Goal: Feedback & Contribution: Contribute content

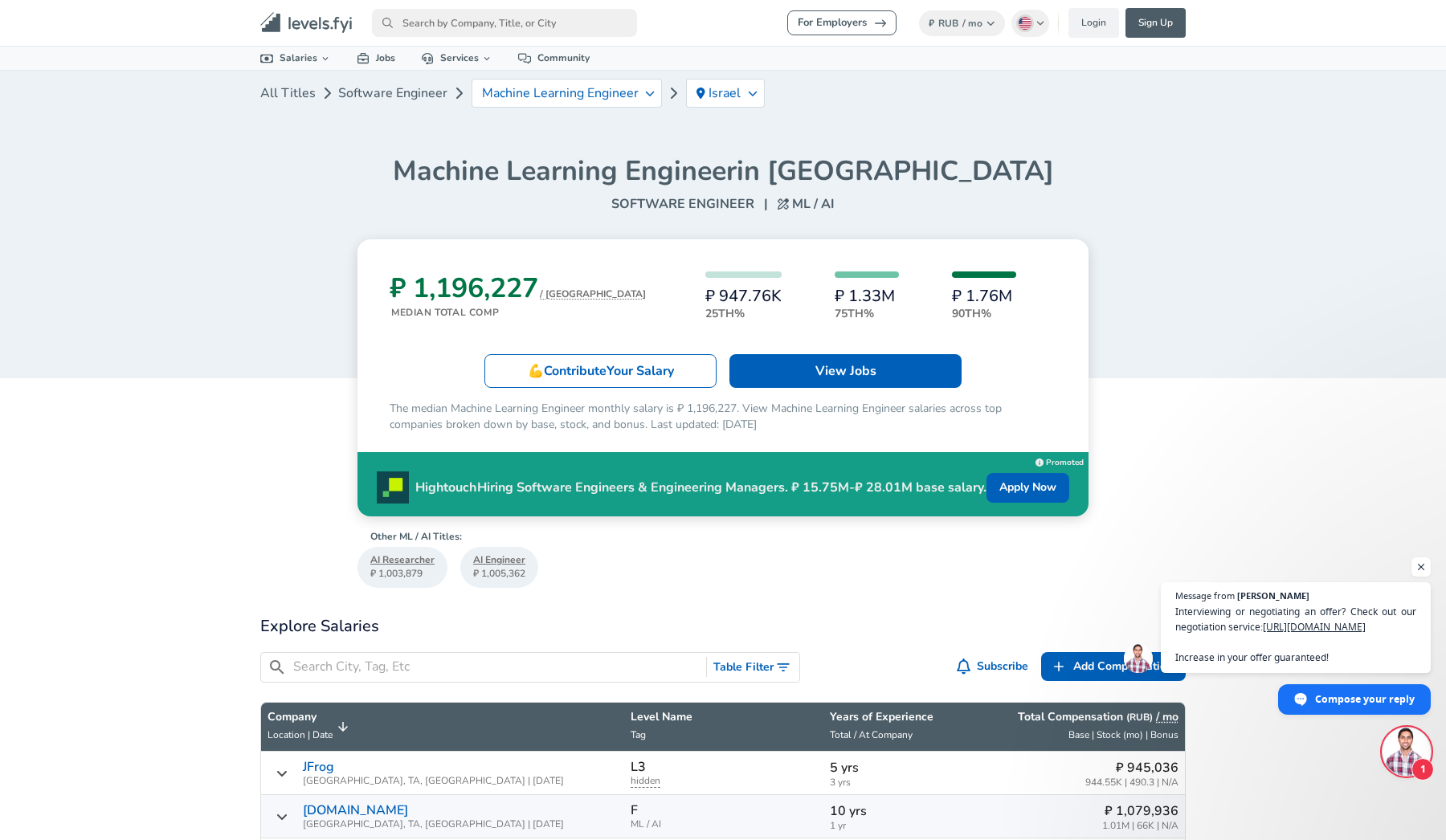
click at [959, 86] on div "All Titles Software Engineer Machine Learning Engineer Israel" at bounding box center [723, 99] width 926 height 58
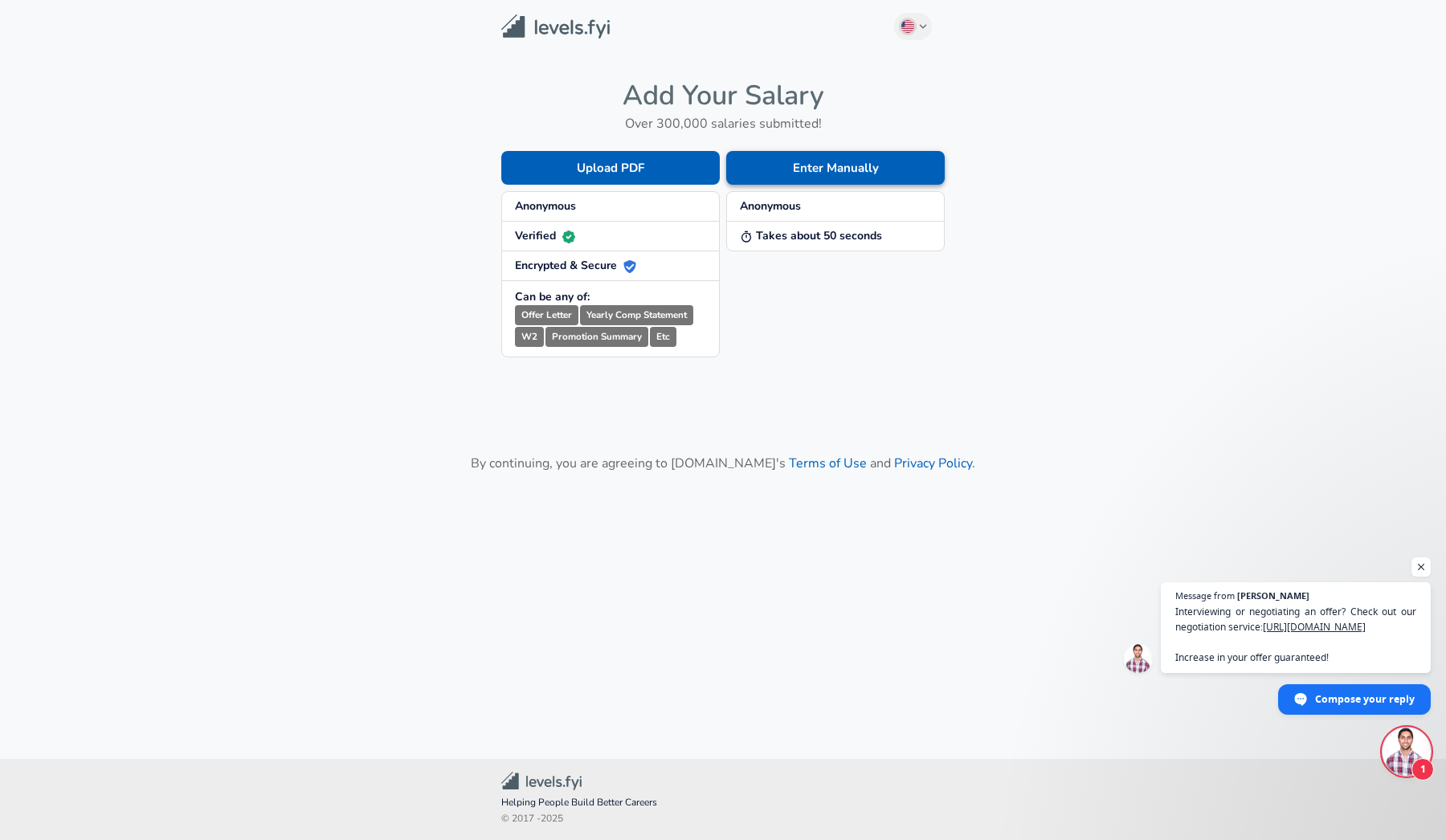
click at [779, 169] on button "Enter Manually" at bounding box center [835, 167] width 219 height 33
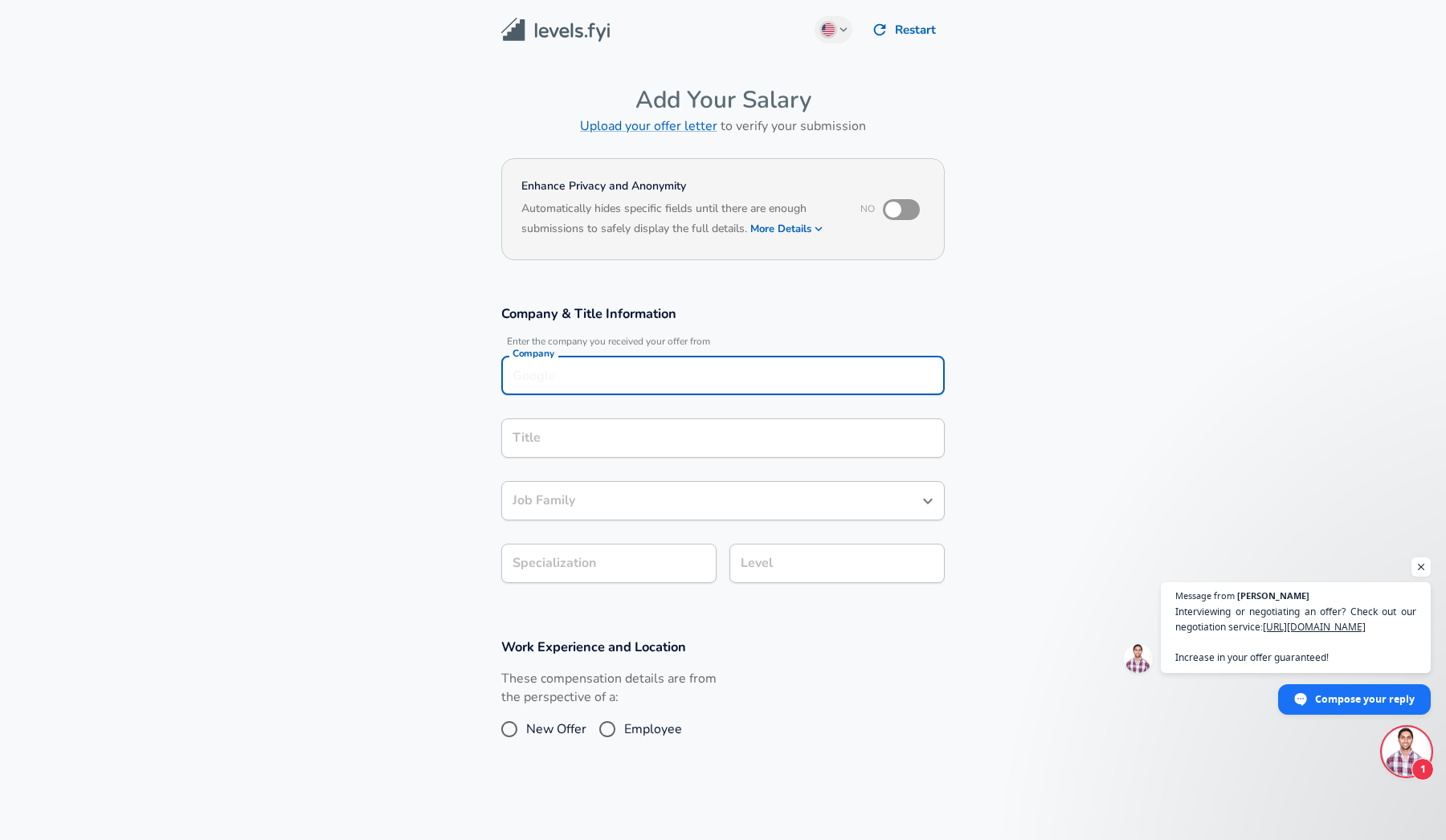
scroll to position [16, 0]
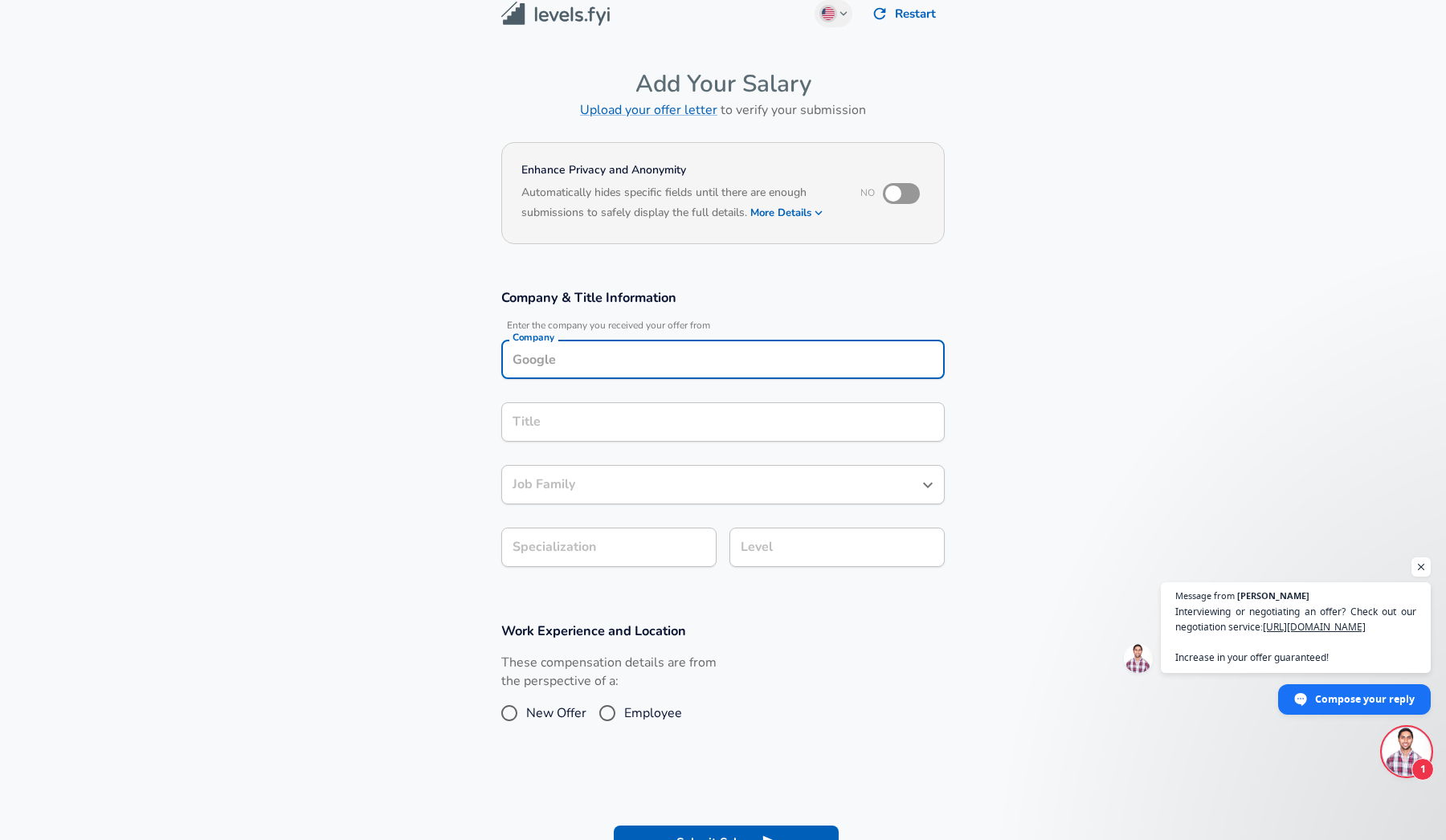
click at [670, 377] on div "Company Company" at bounding box center [723, 361] width 443 height 43
click at [582, 403] on li "Avito" at bounding box center [723, 396] width 443 height 24
type input "Avito"
click at [586, 424] on input "Title" at bounding box center [723, 421] width 429 height 25
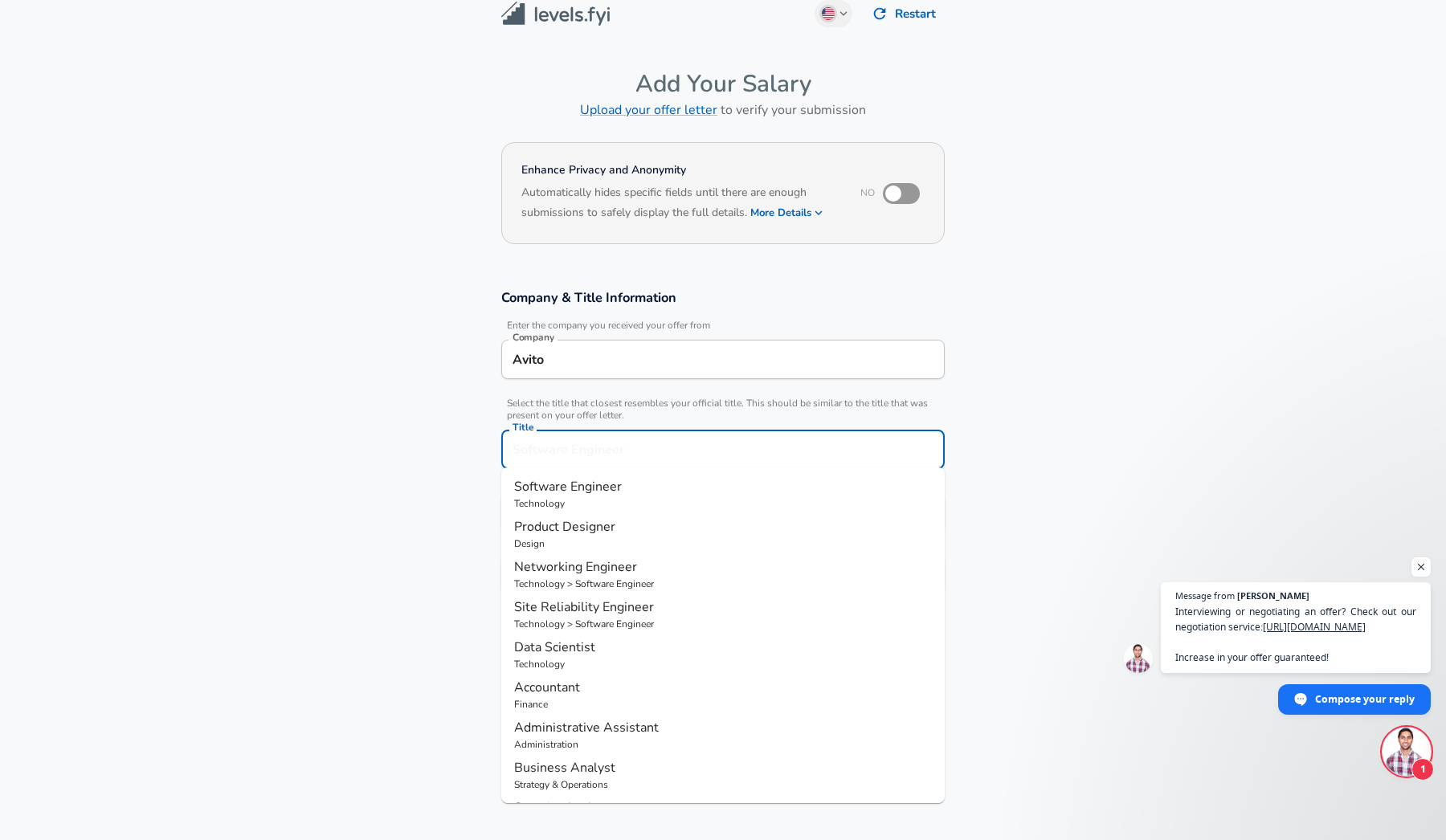
scroll to position [48, 0]
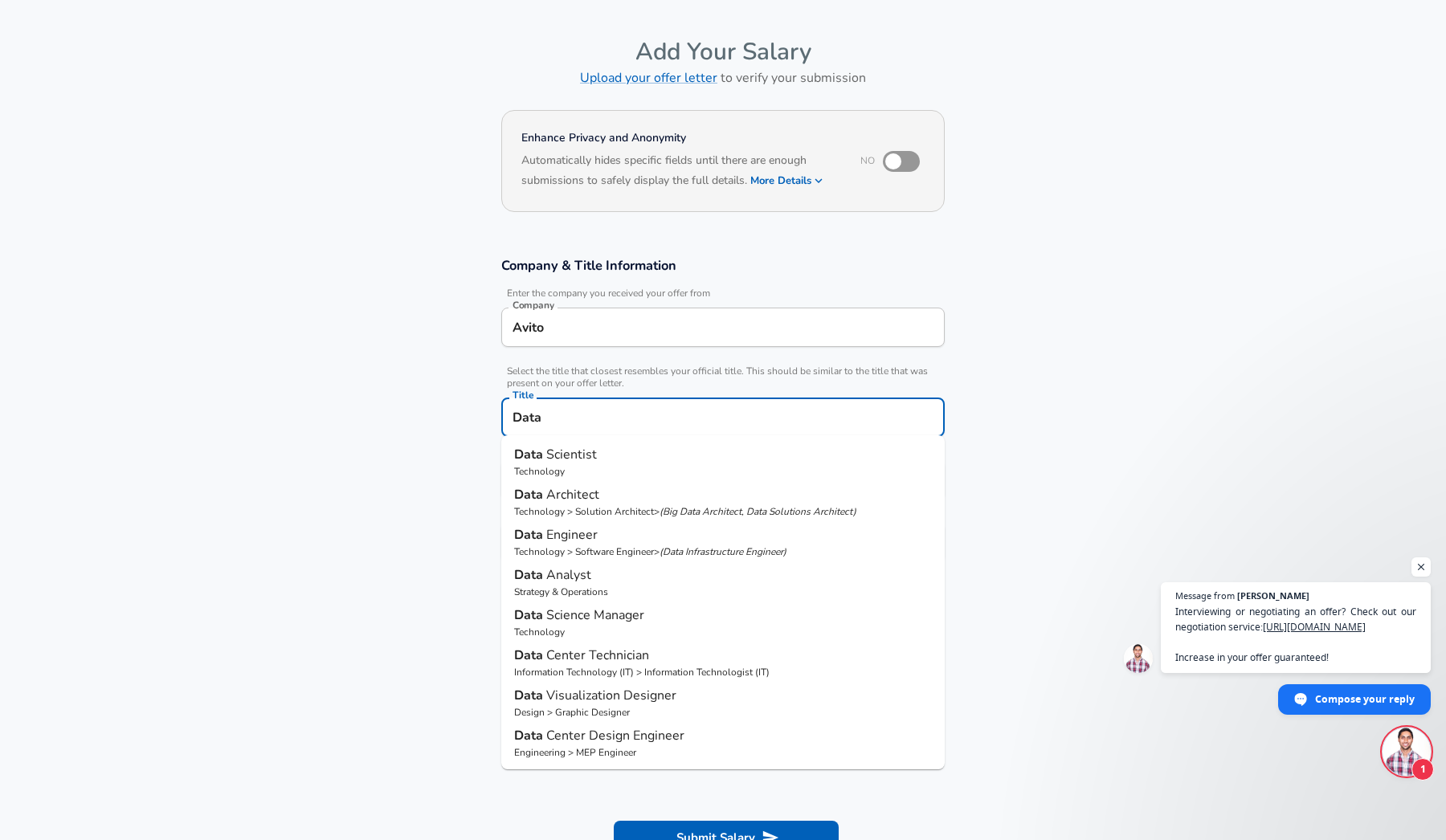
click at [629, 461] on p "Data Scientist" at bounding box center [723, 455] width 418 height 20
type input "Data Scientist"
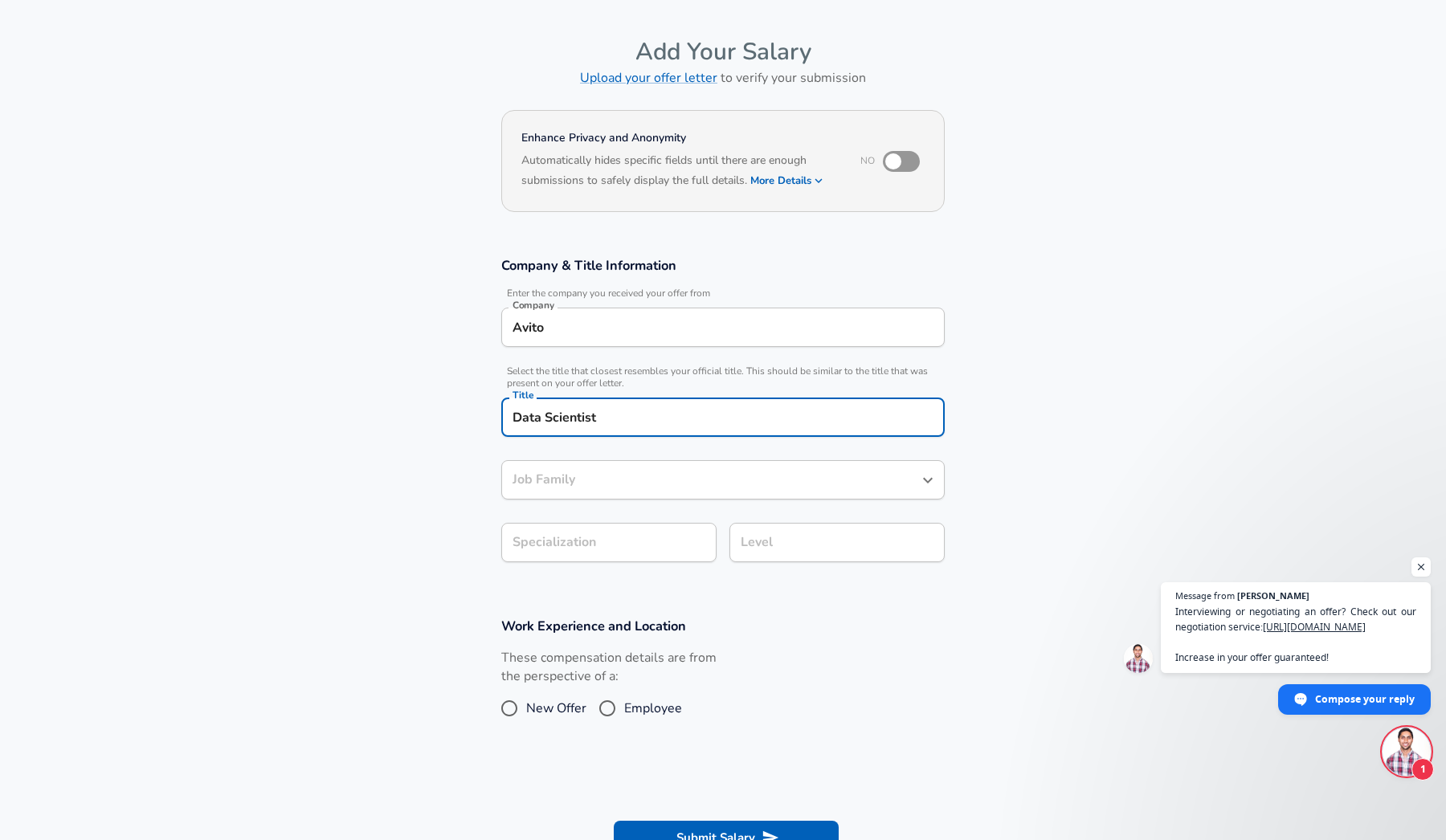
type input "Data Scientist"
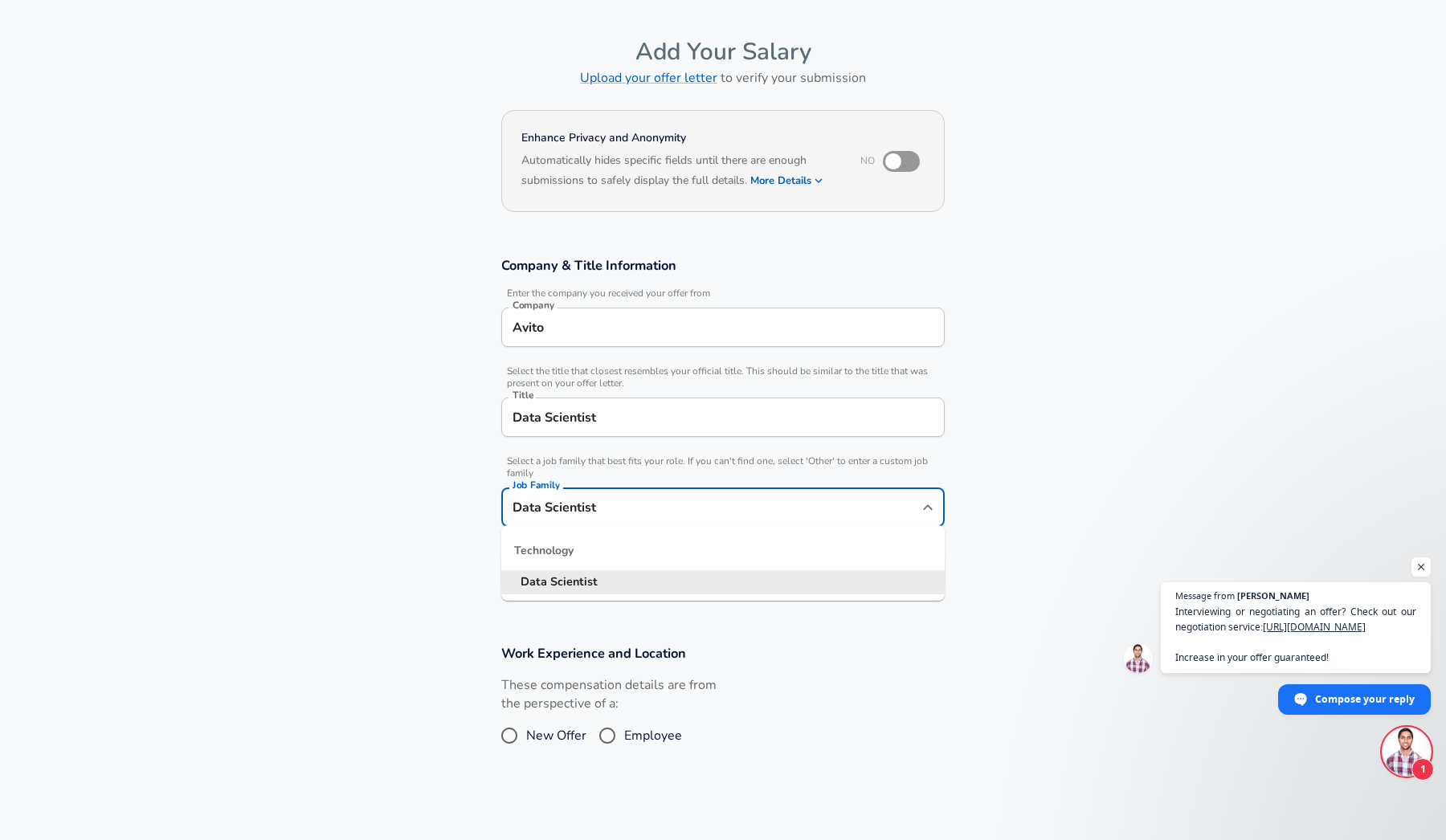
scroll to position [81, 0]
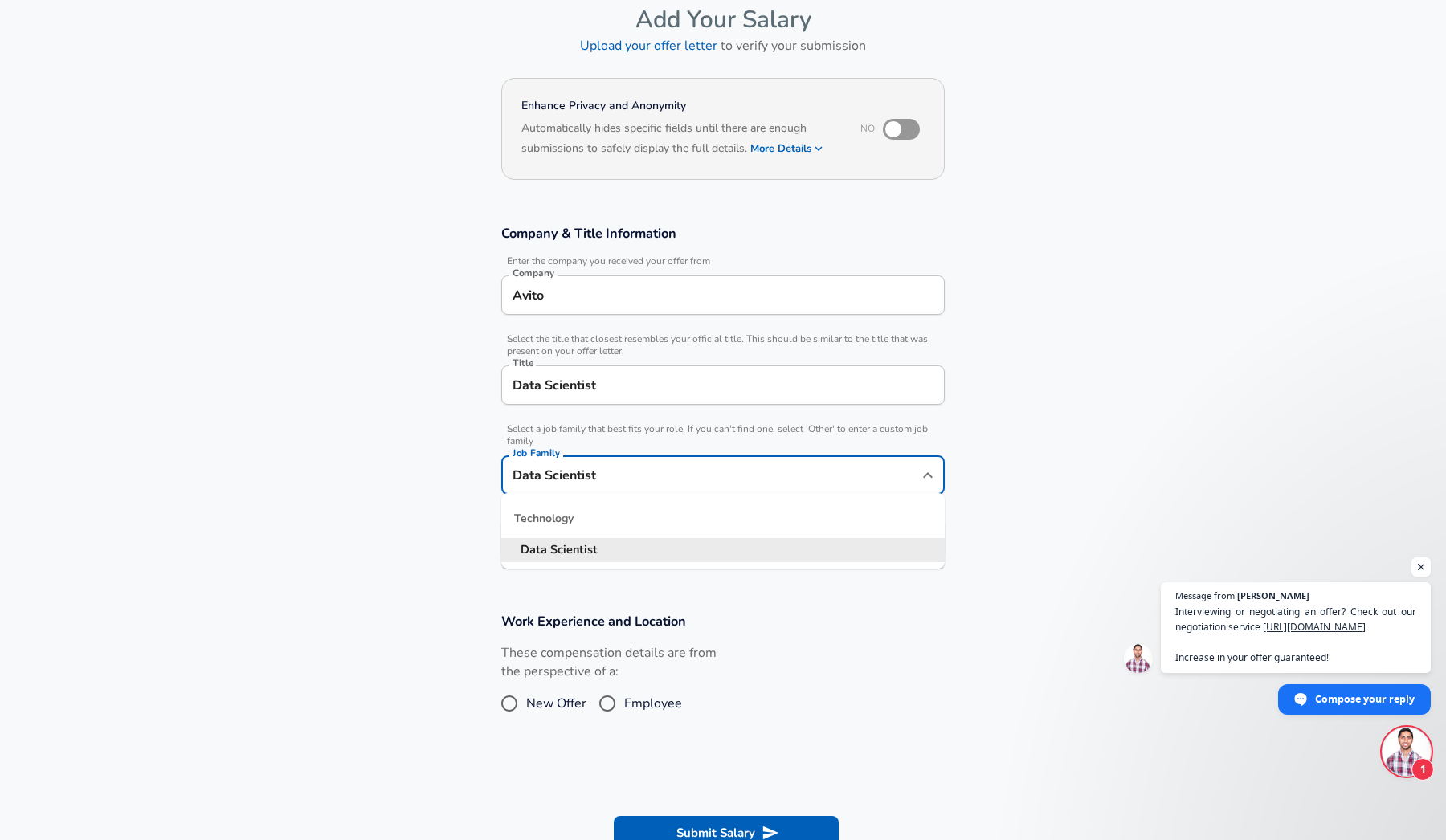
click at [614, 481] on input "Data Scientist" at bounding box center [710, 475] width 405 height 25
click at [942, 429] on span "Select a job family that best fits your role. If you can't find one, select 'Ot…" at bounding box center [723, 435] width 443 height 24
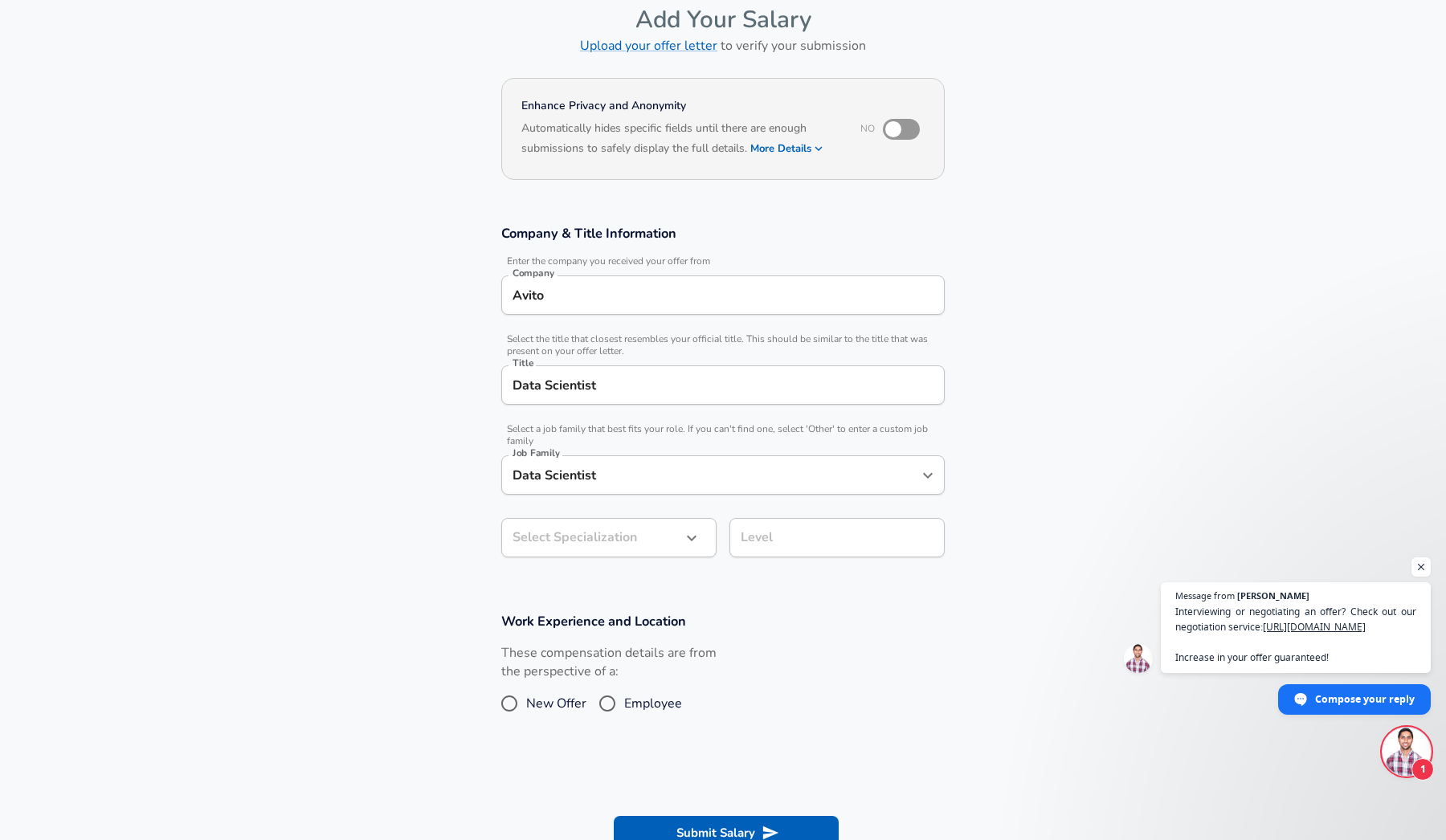
click at [590, 537] on body "English ([GEOGRAPHIC_DATA]) Change Restart Add Your Salary Upload your offer le…" at bounding box center [723, 339] width 1446 height 840
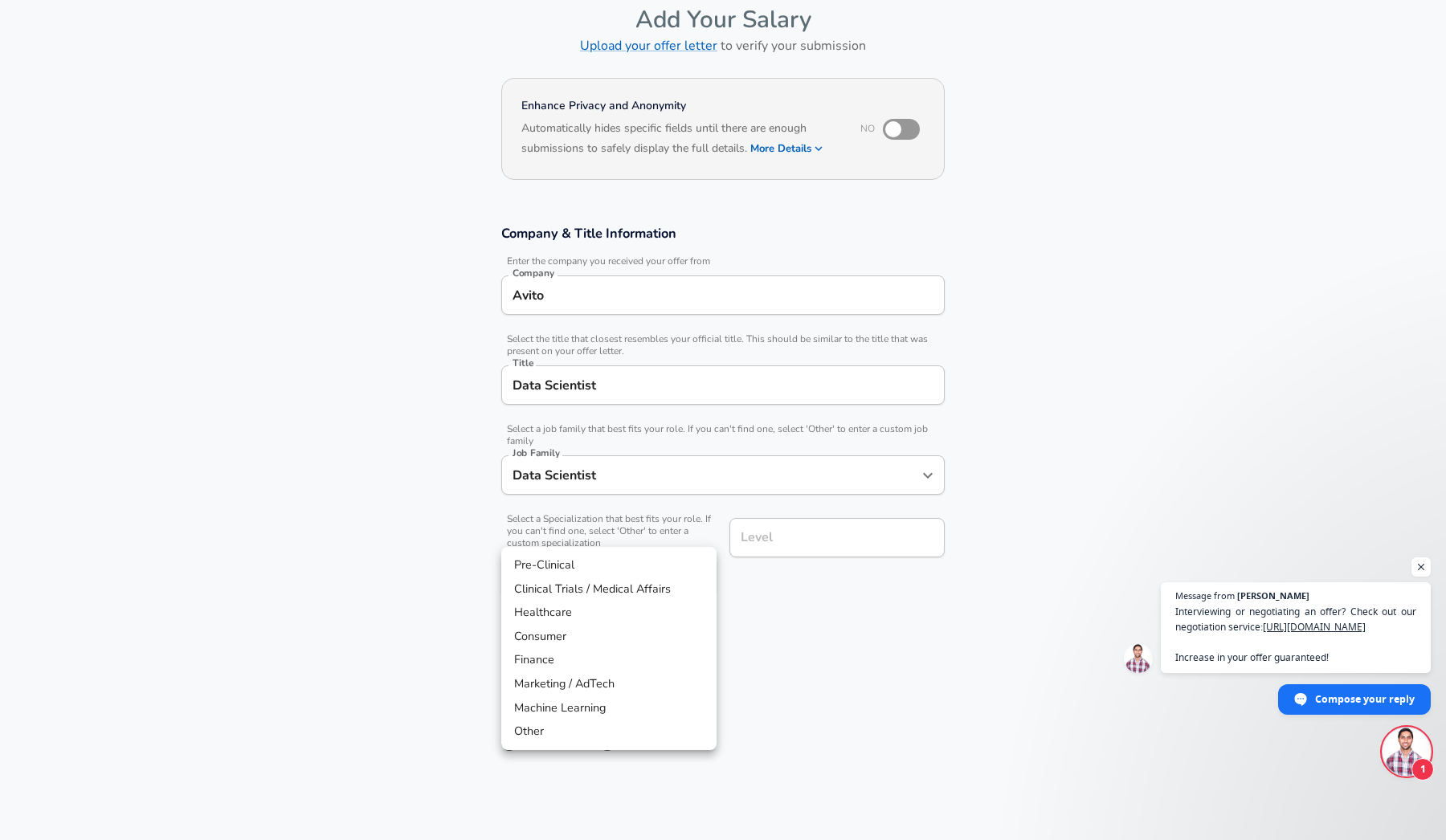
scroll to position [128, 0]
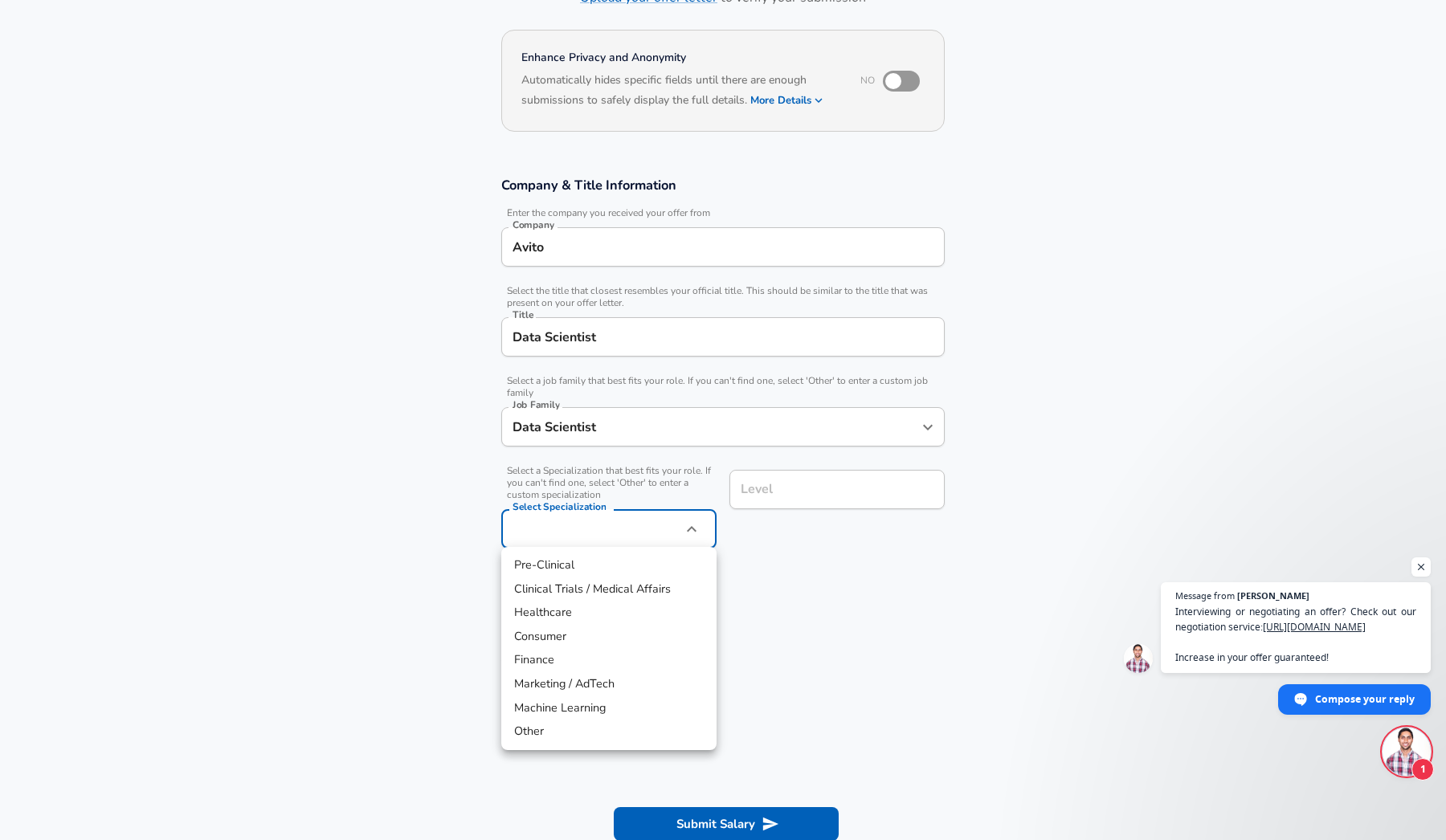
click at [586, 633] on li "Consumer" at bounding box center [609, 637] width 216 height 24
type input "Consumer"
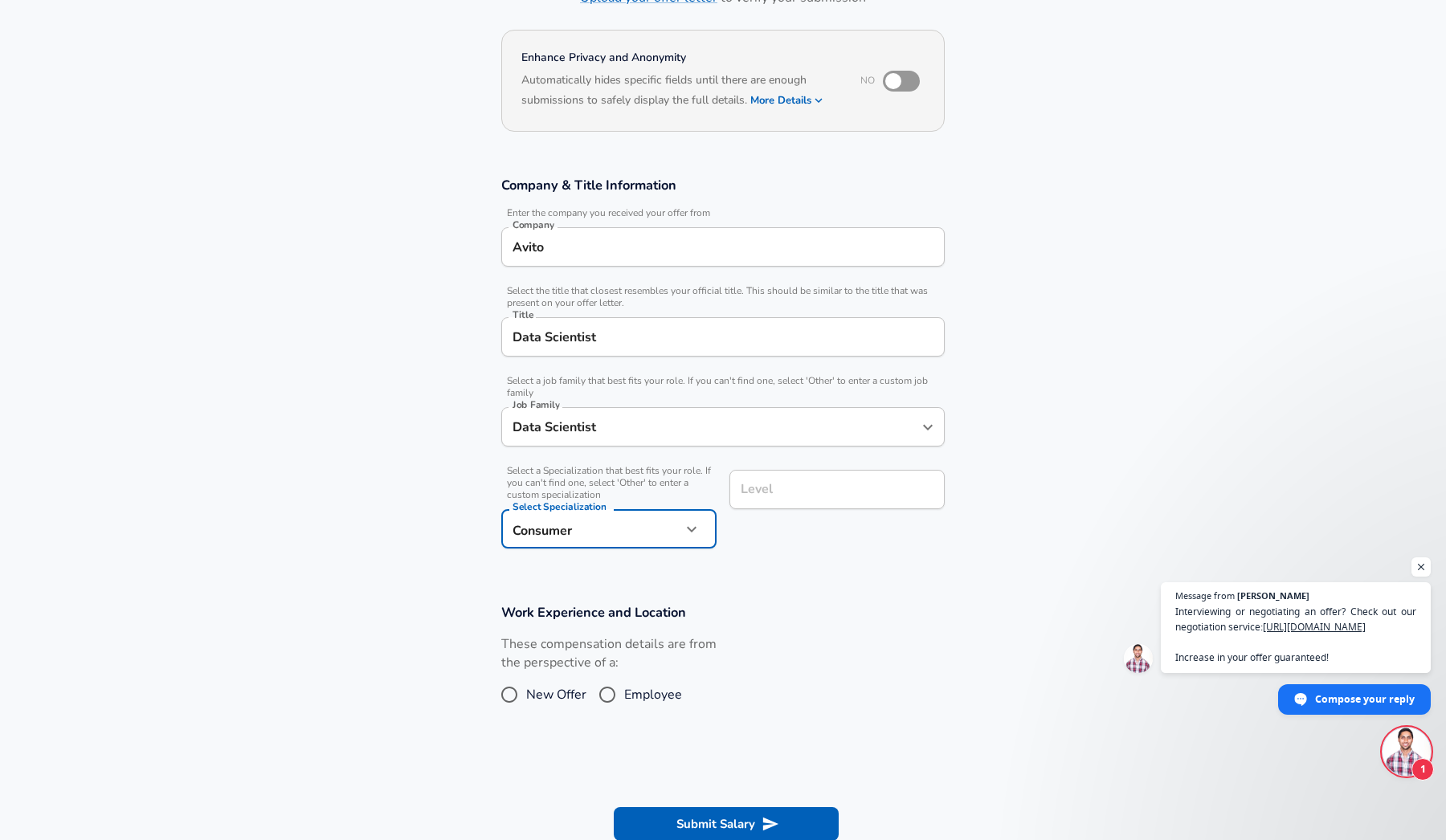
click at [789, 496] on input "Level" at bounding box center [837, 488] width 201 height 25
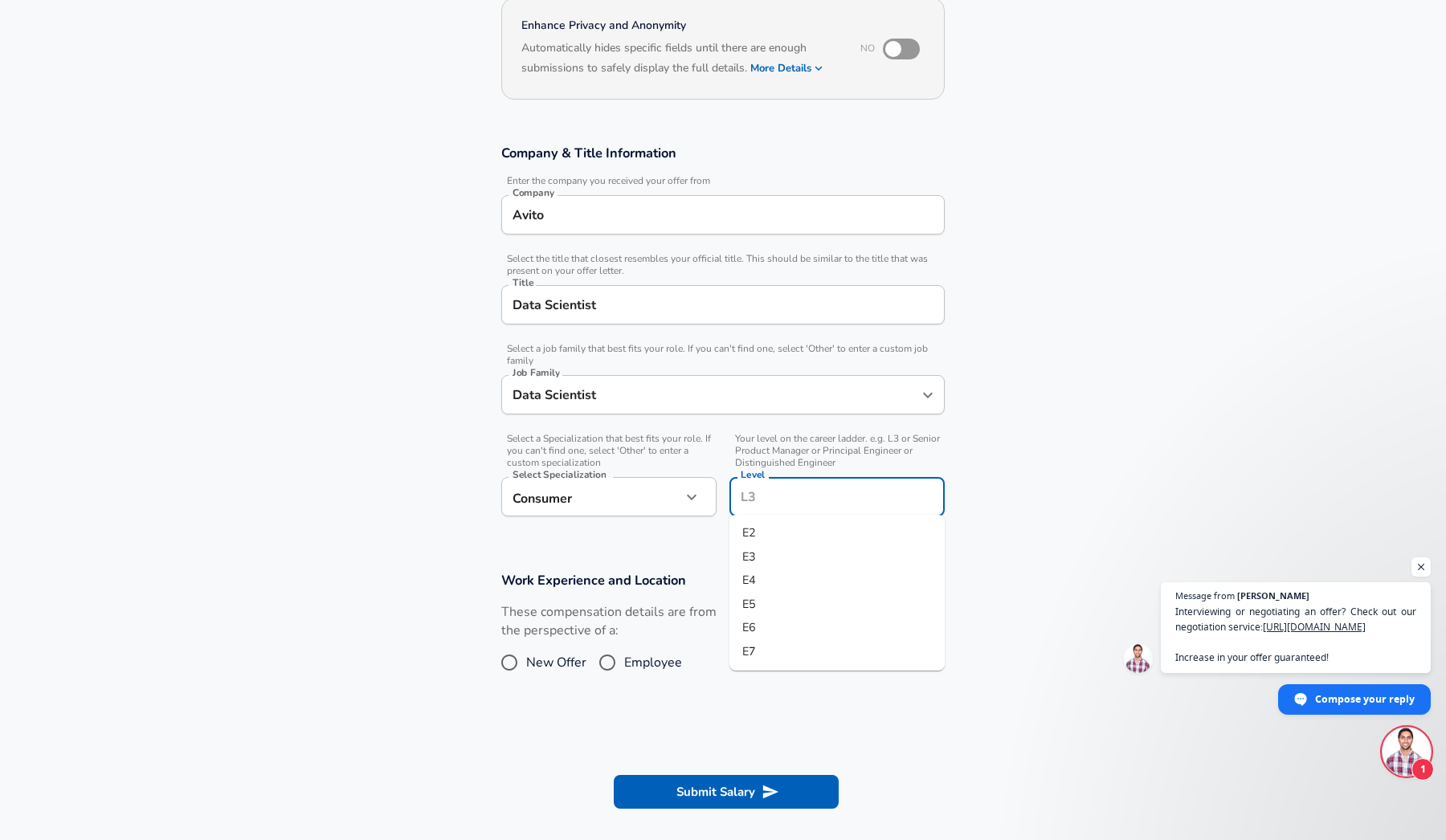
click at [790, 581] on li "E4" at bounding box center [837, 580] width 216 height 24
type input "E4"
click at [643, 673] on label "Employee" at bounding box center [635, 663] width 92 height 26
click at [624, 673] on input "Employee" at bounding box center [607, 663] width 33 height 26
radio input "true"
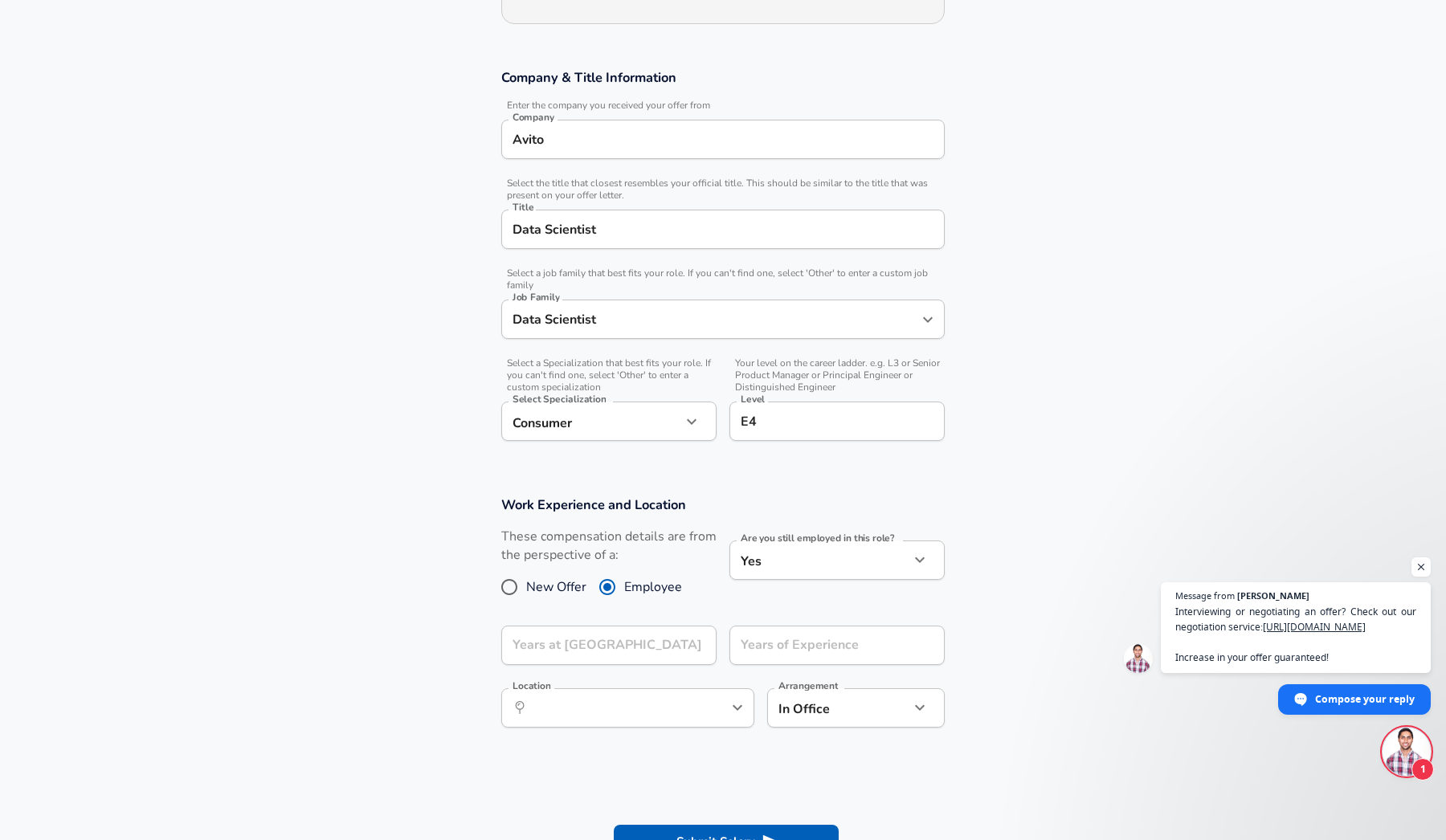
scroll to position [279, 0]
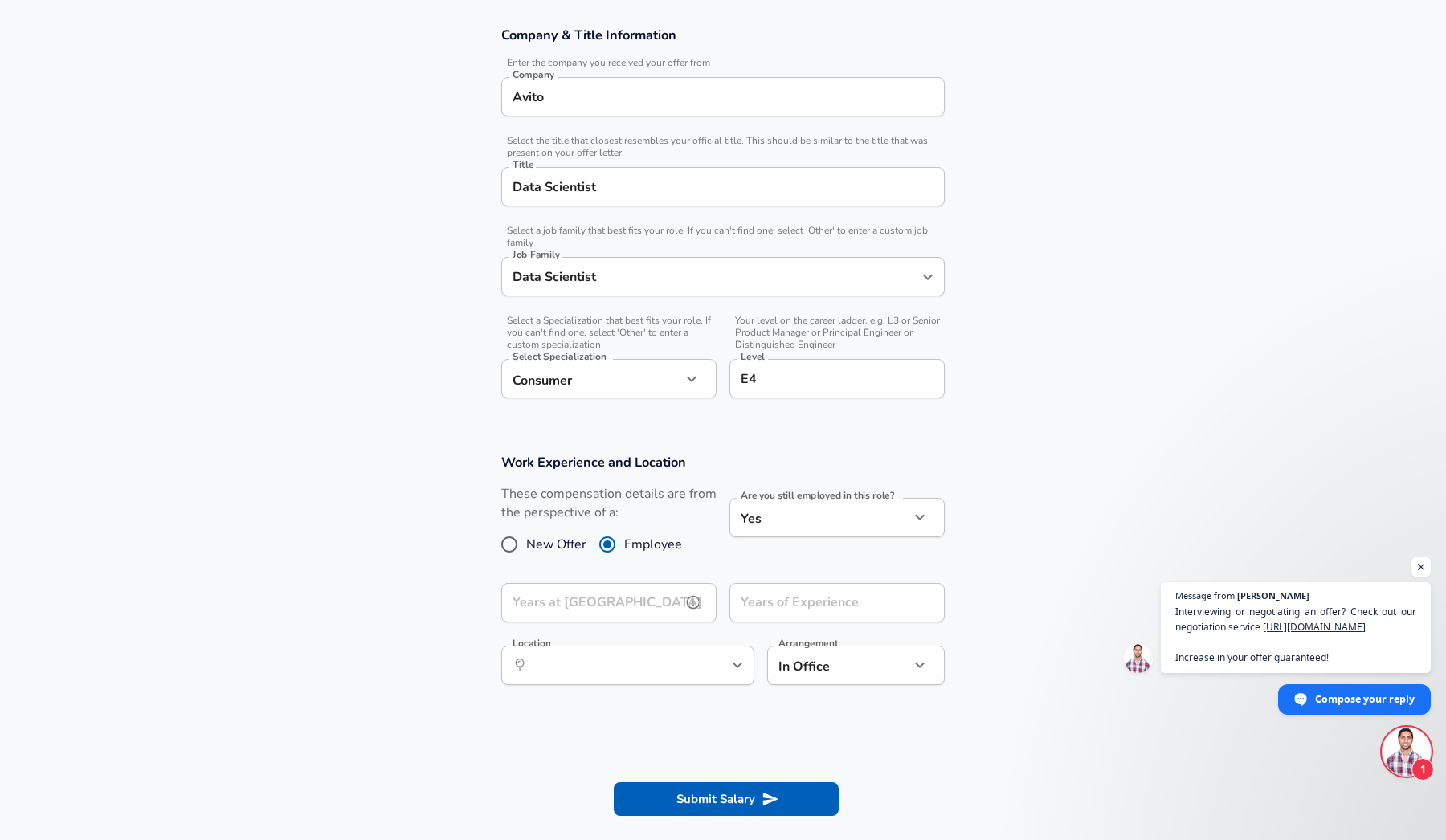
click at [637, 605] on input "Years at [GEOGRAPHIC_DATA]" at bounding box center [591, 603] width 180 height 39
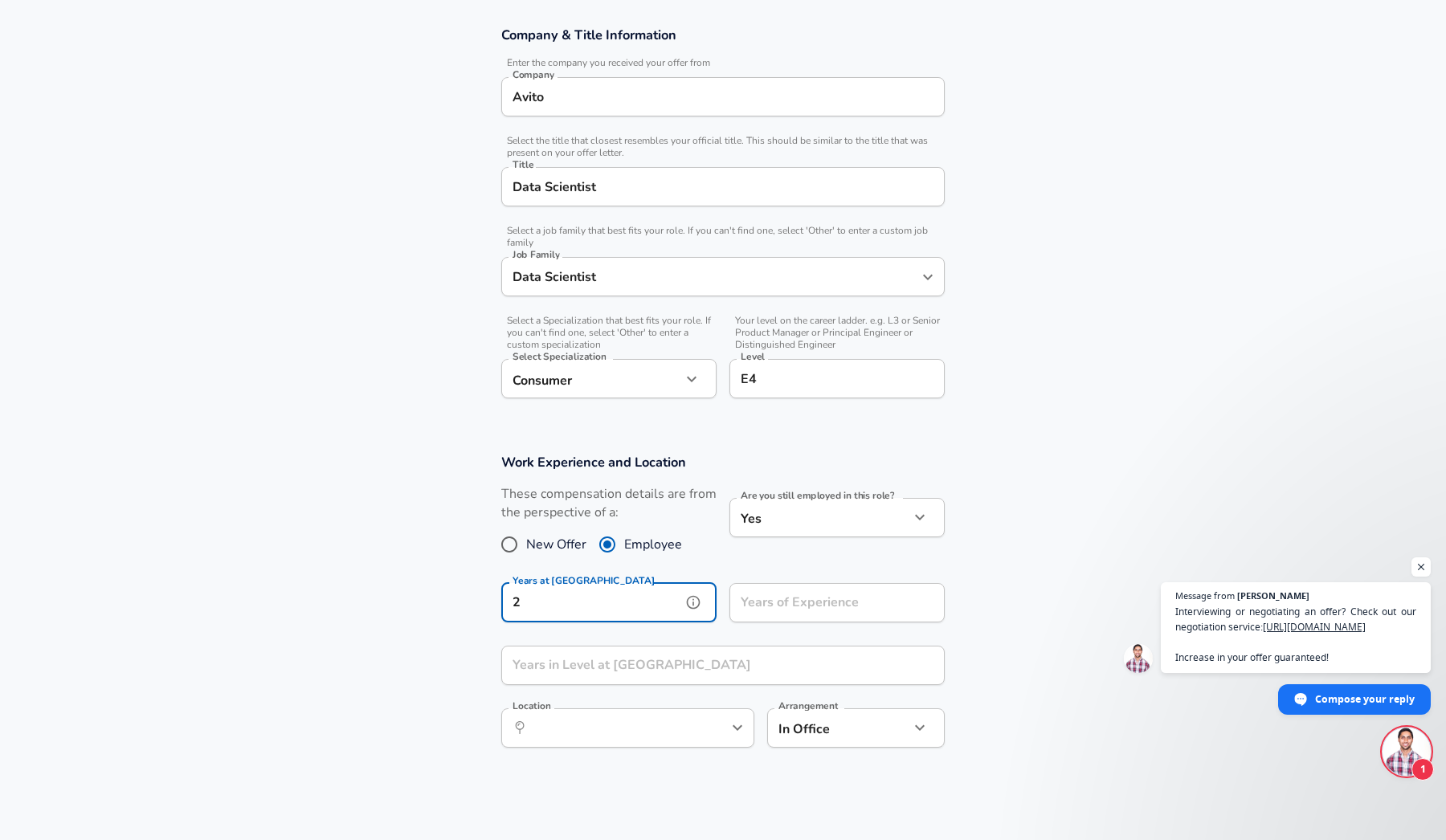
type input "2"
click at [790, 603] on input "Years of Experience" at bounding box center [820, 603] width 180 height 39
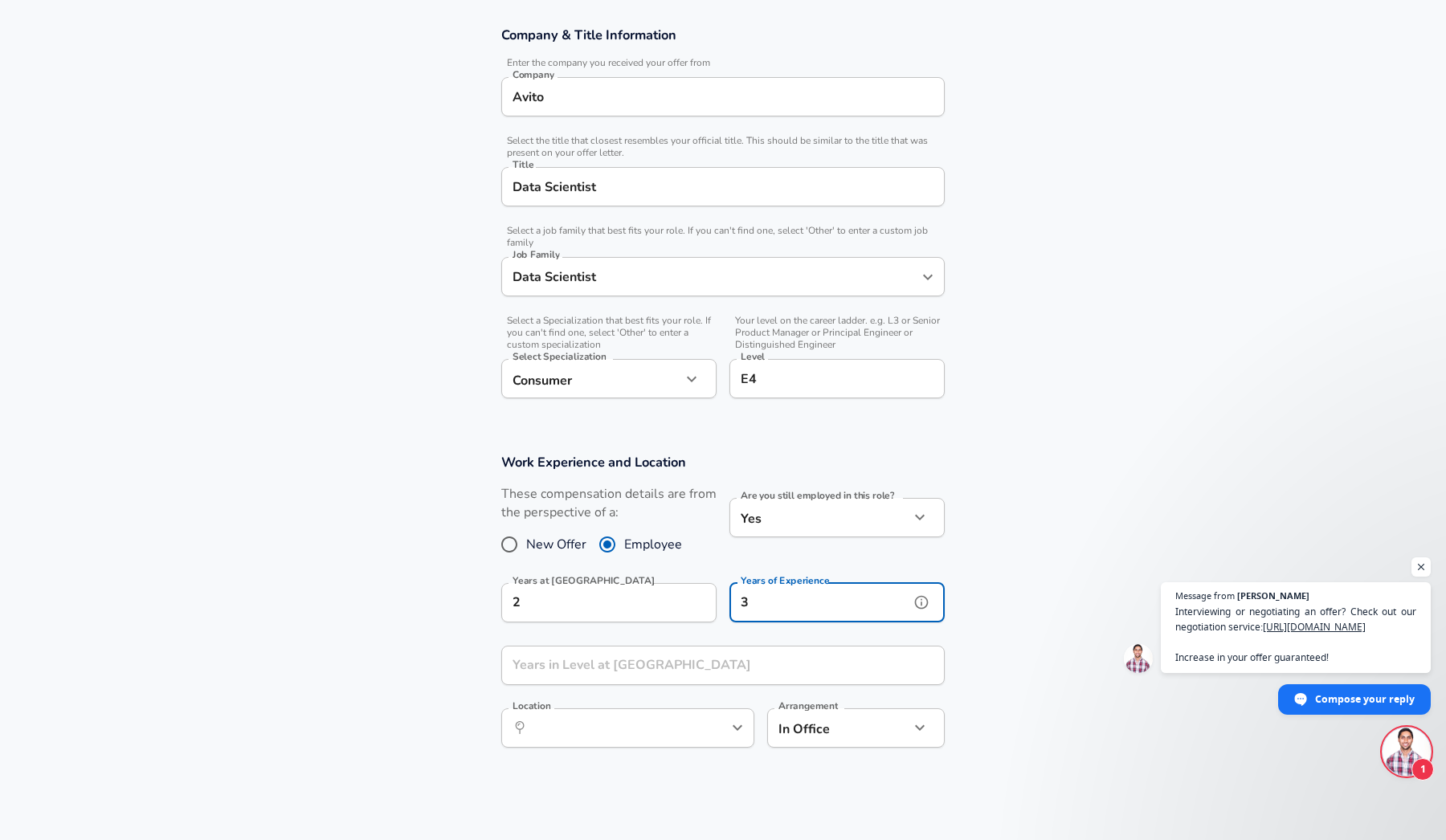
type input "3"
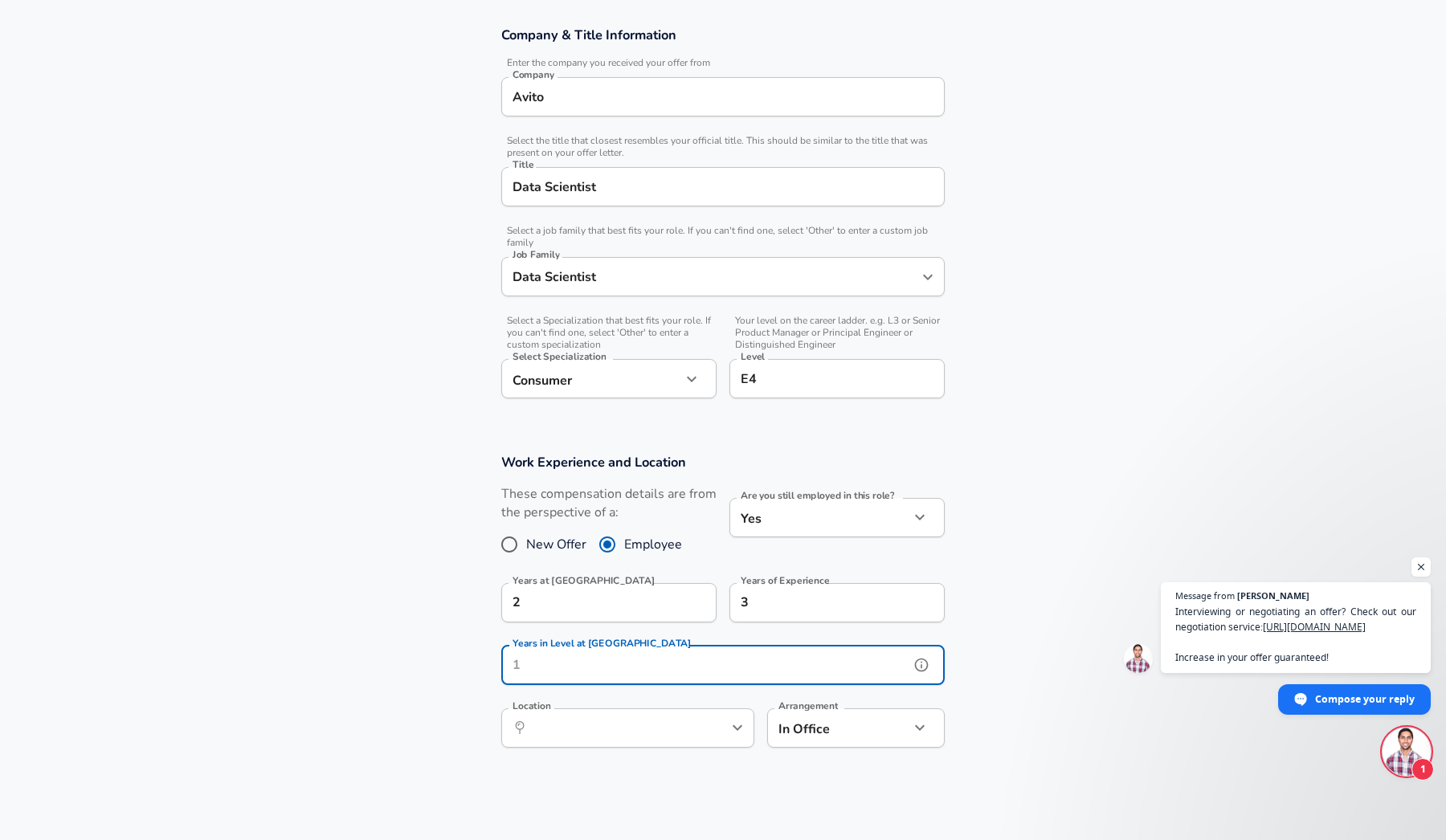
click at [652, 659] on input "Years in Level at [GEOGRAPHIC_DATA]" at bounding box center [705, 666] width 408 height 39
type input "2"
click at [685, 718] on input "Location" at bounding box center [610, 728] width 164 height 25
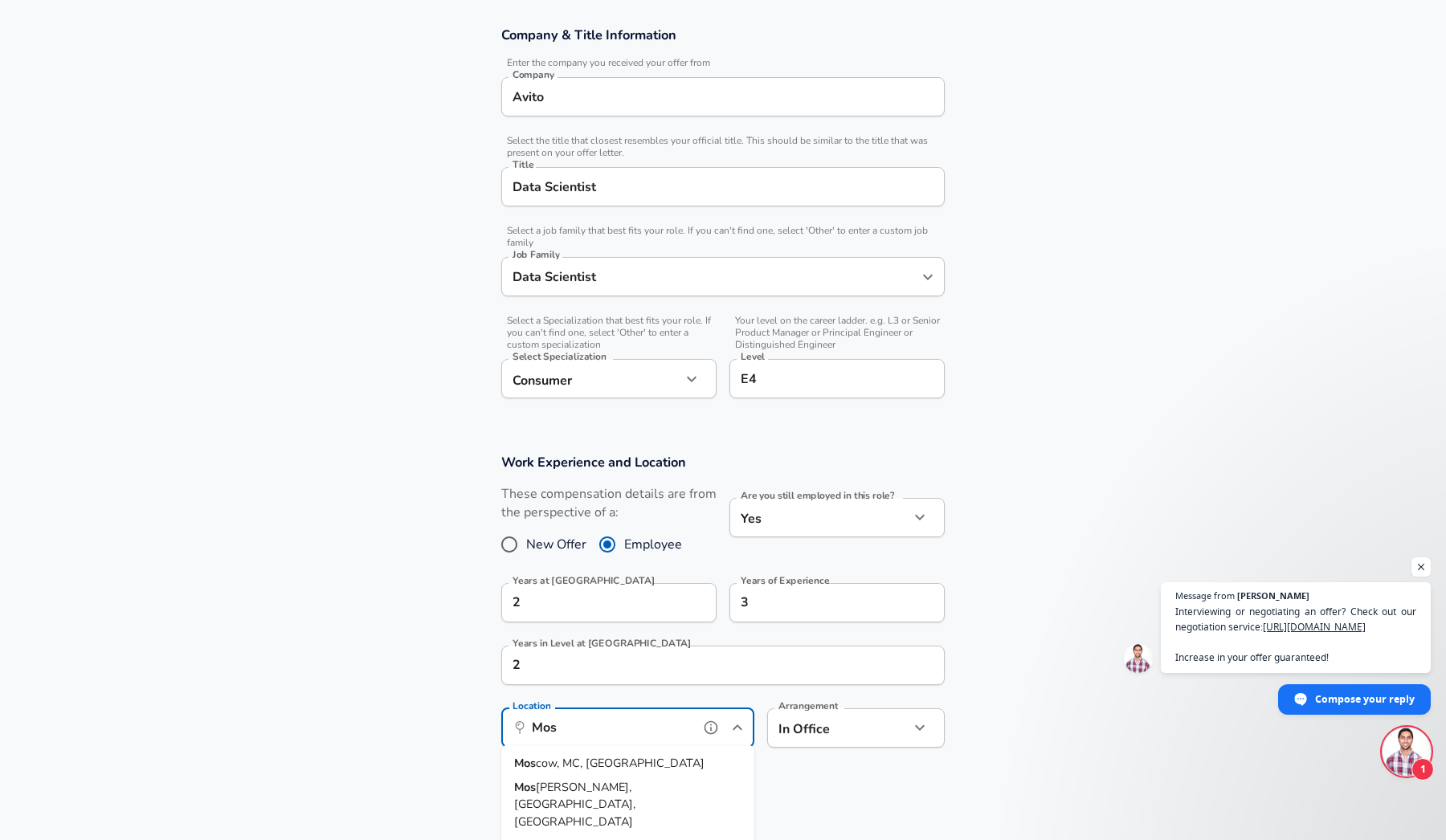
click at [603, 773] on li "Mos cow, MC, [GEOGRAPHIC_DATA]" at bounding box center [627, 763] width 253 height 24
type input "[GEOGRAPHIC_DATA], MC, [GEOGRAPHIC_DATA]"
click at [801, 561] on body "English ([GEOGRAPHIC_DATA]) Change Restart Add Your Salary Upload your offer le…" at bounding box center [723, 141] width 1446 height 840
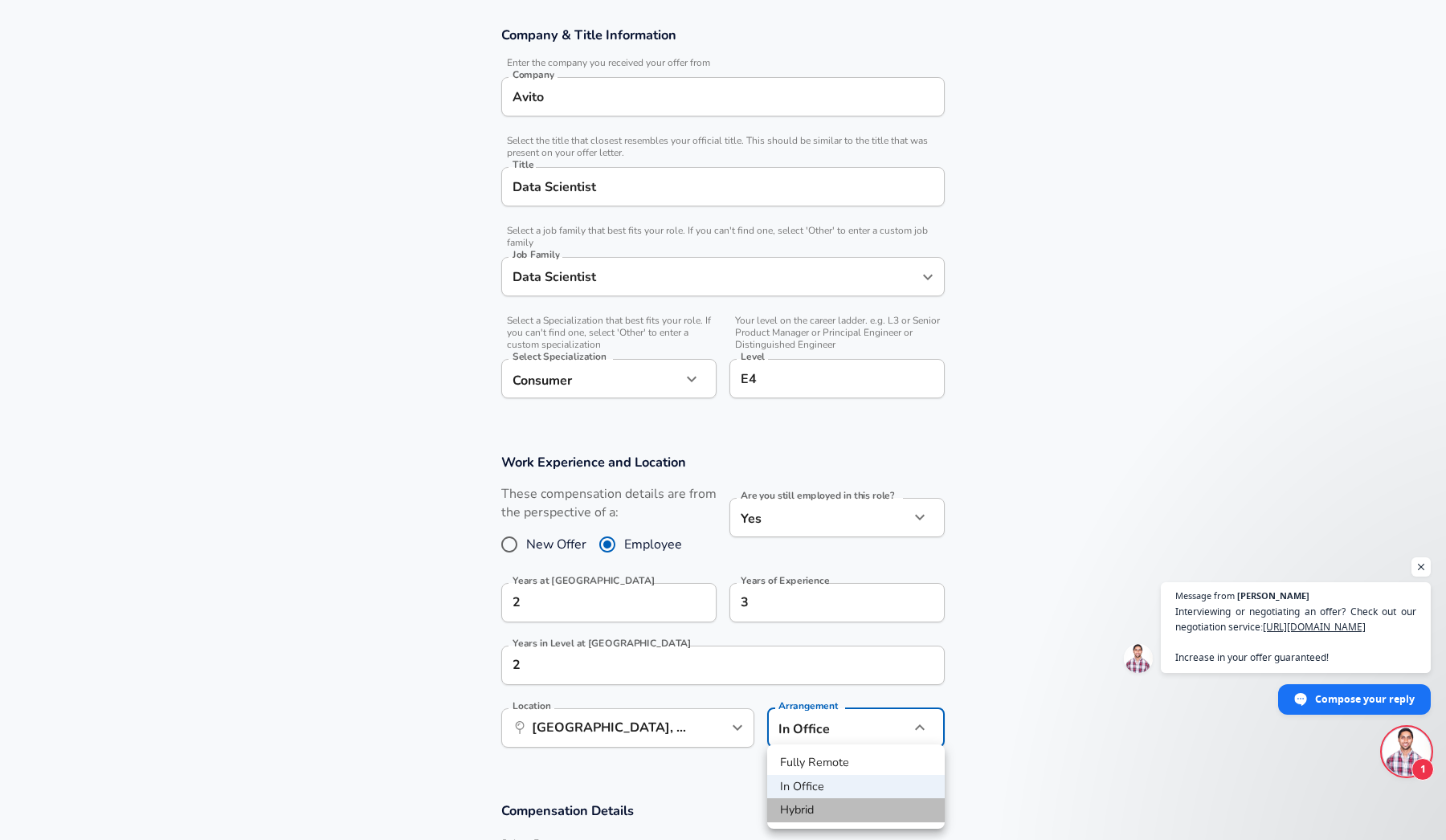
click at [822, 812] on li "Hybrid" at bounding box center [856, 810] width 177 height 24
type input "hybrid"
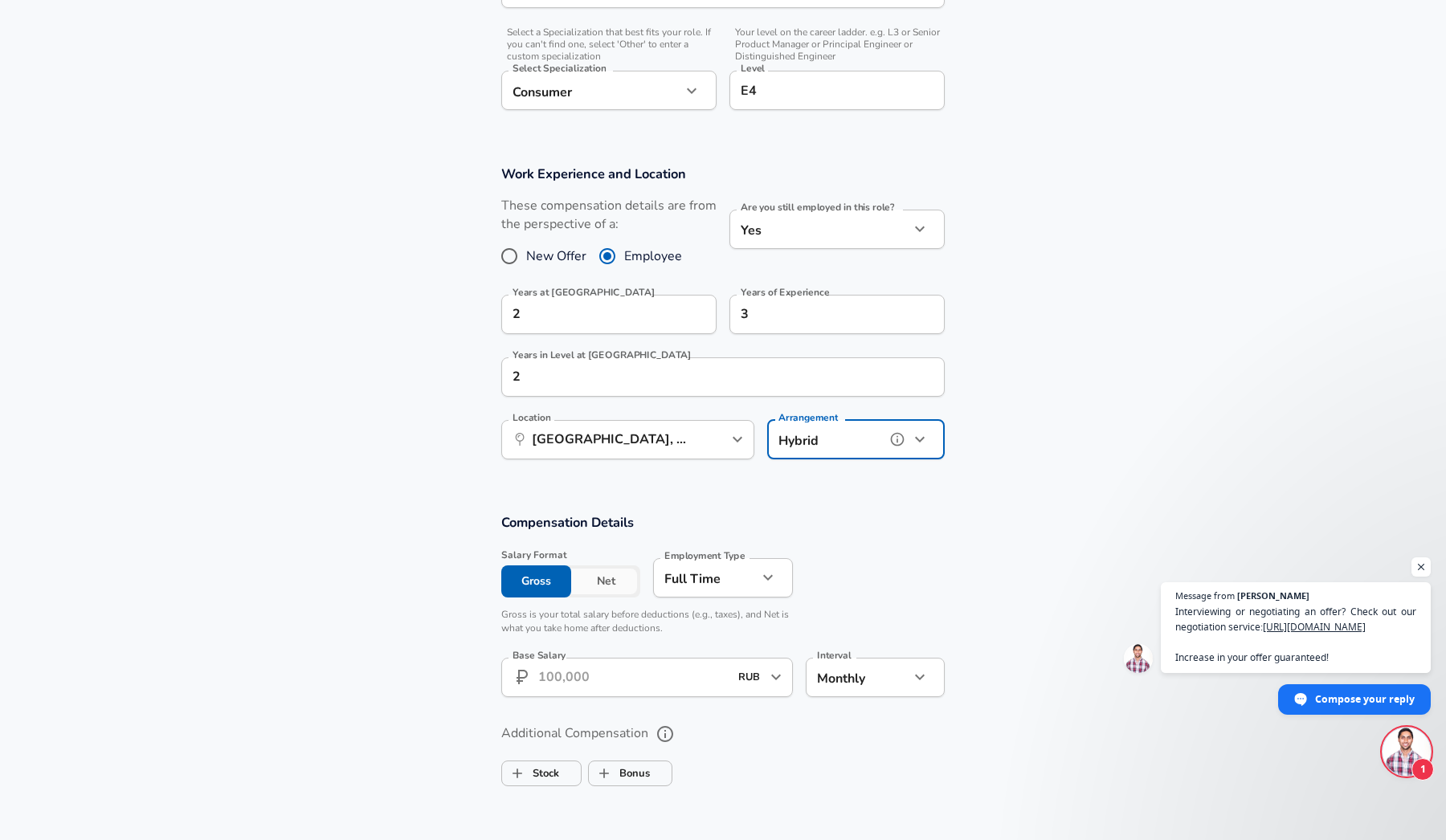
scroll to position [575, 0]
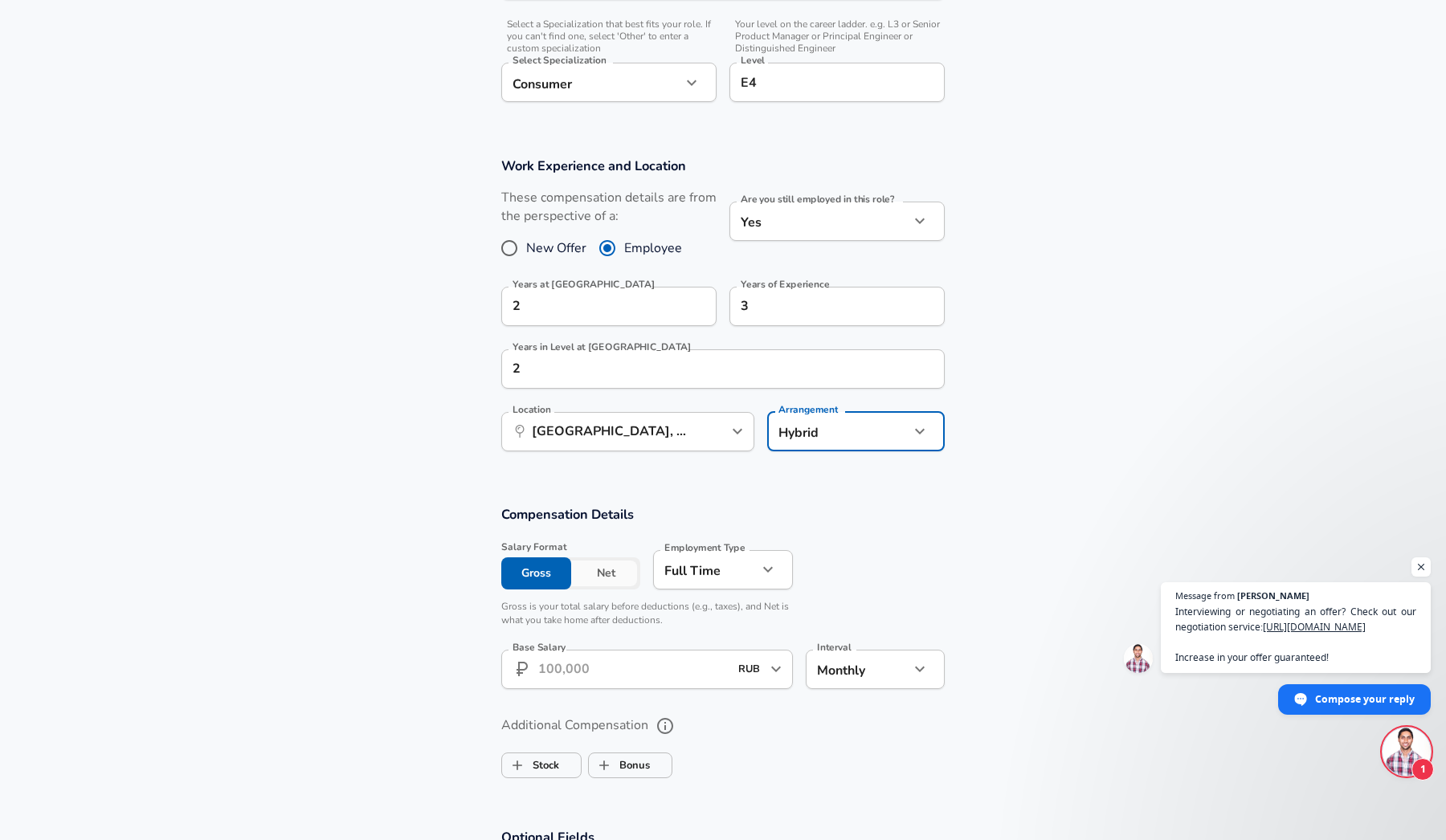
click at [609, 576] on button "Net" at bounding box center [606, 573] width 70 height 32
click at [542, 580] on button "Gross" at bounding box center [536, 573] width 70 height 32
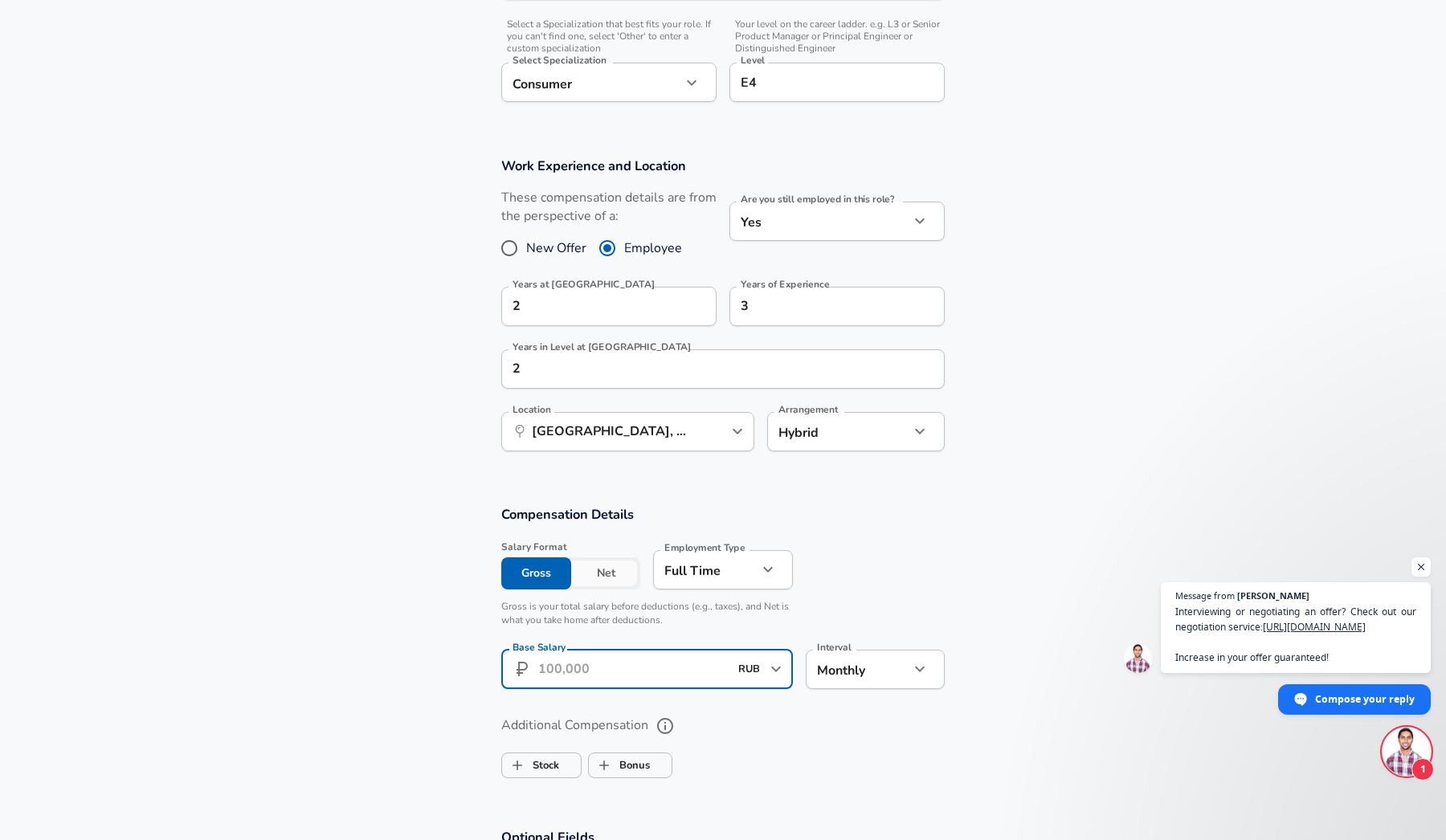
click at [574, 656] on input "Base Salary" at bounding box center [632, 670] width 190 height 39
type input "373,000"
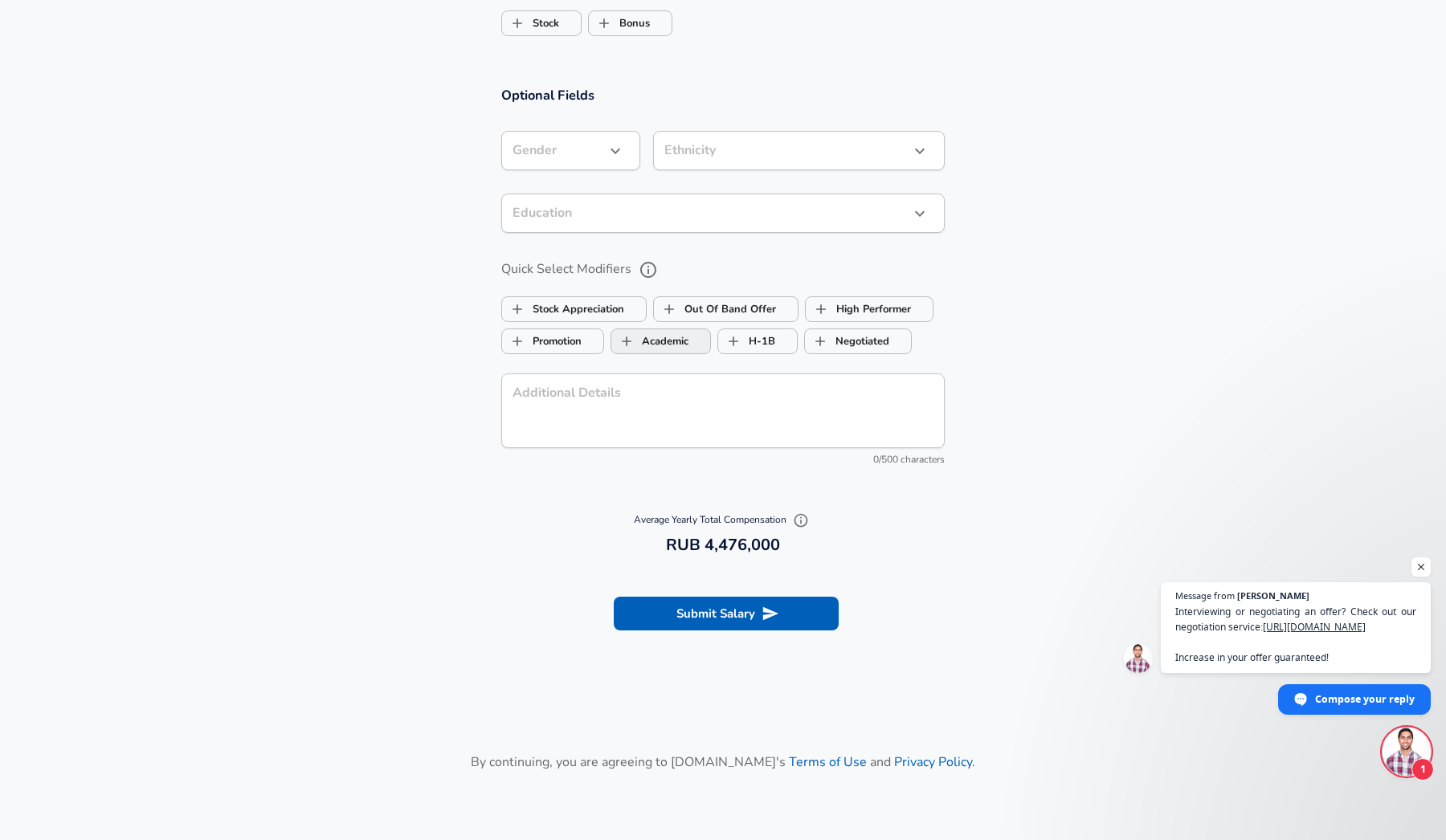
scroll to position [1366, 0]
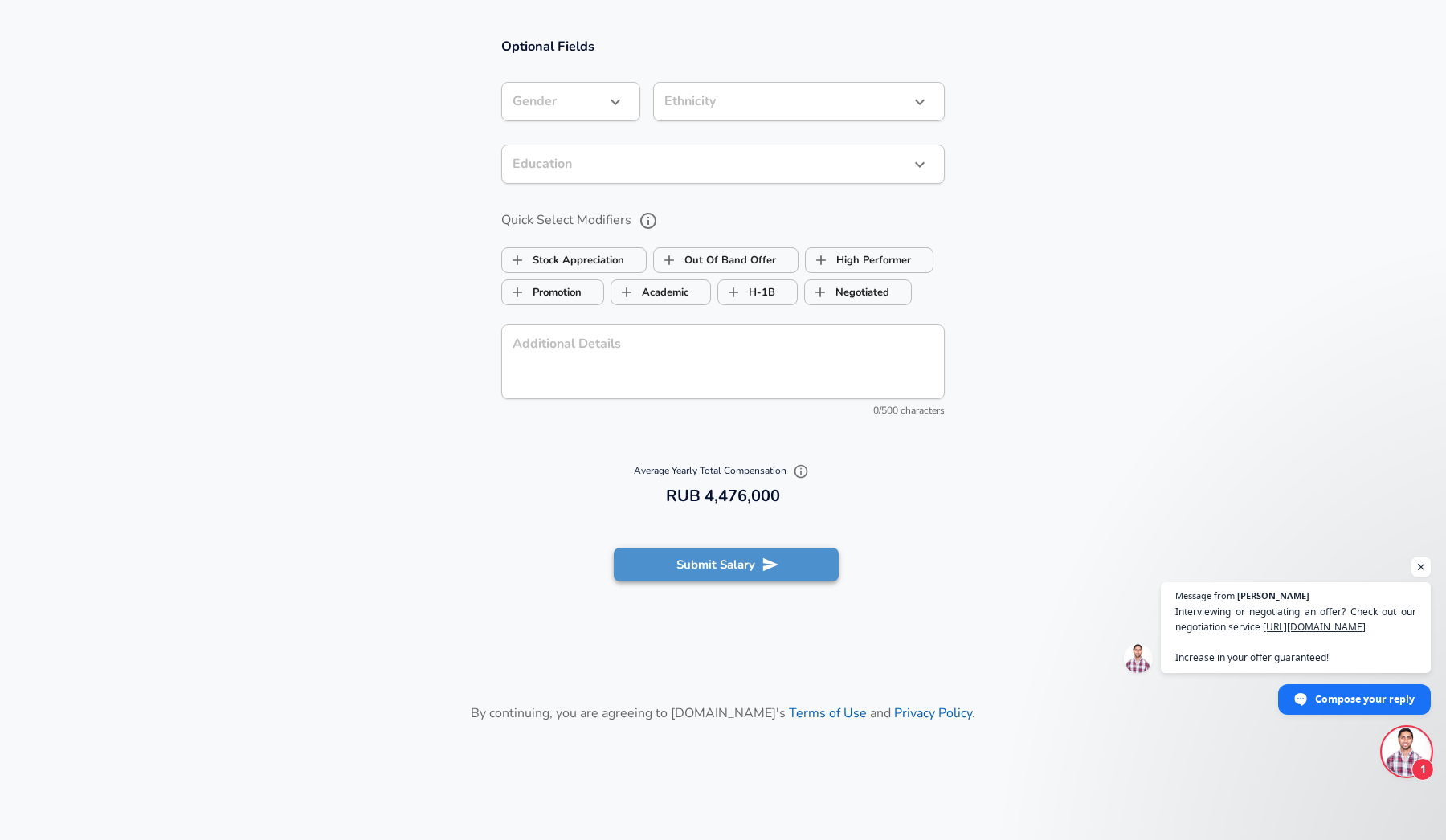
click at [702, 561] on button "Submit Salary" at bounding box center [726, 564] width 225 height 33
